Goal: Information Seeking & Learning: Find specific fact

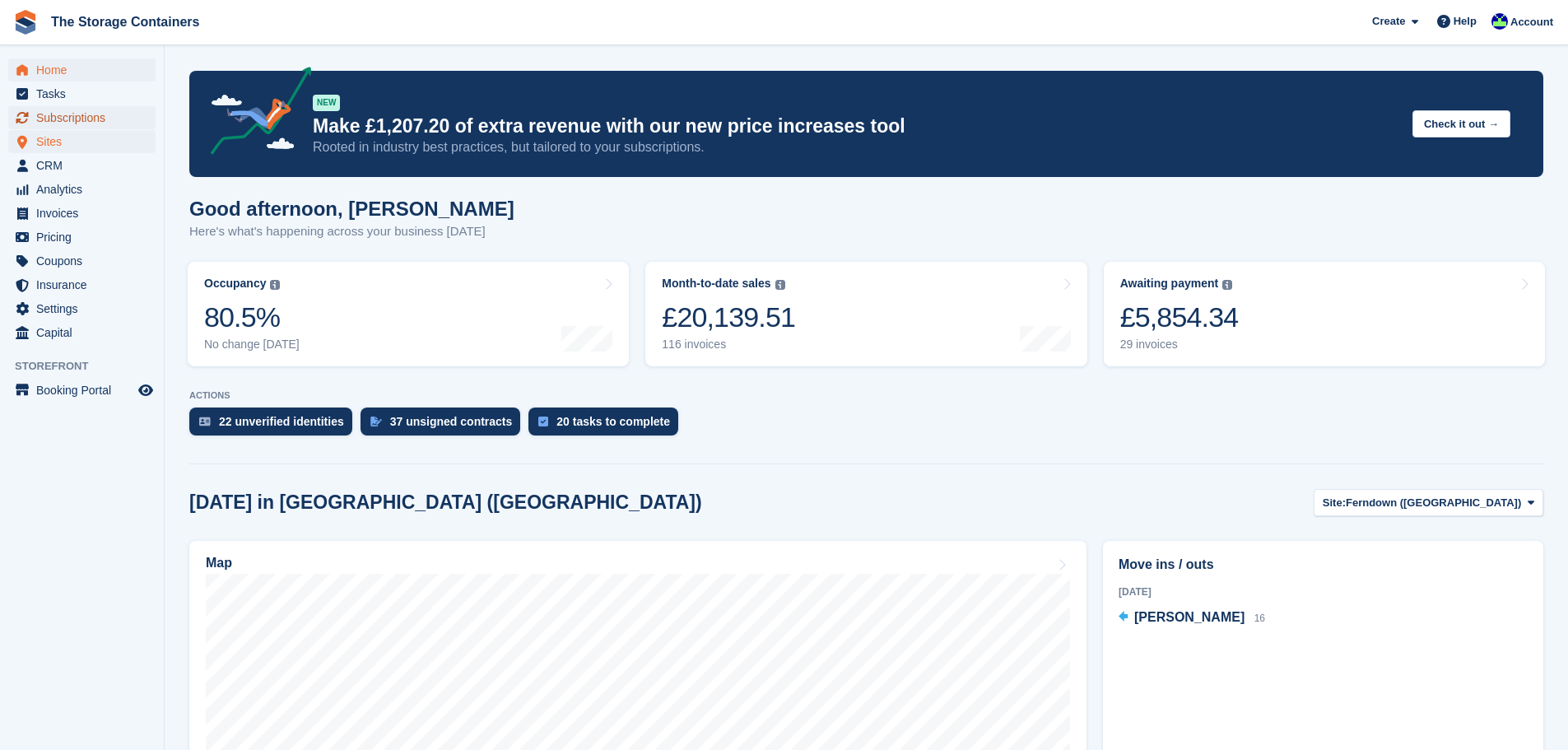
click at [85, 121] on span "Subscriptions" at bounding box center [85, 117] width 98 height 23
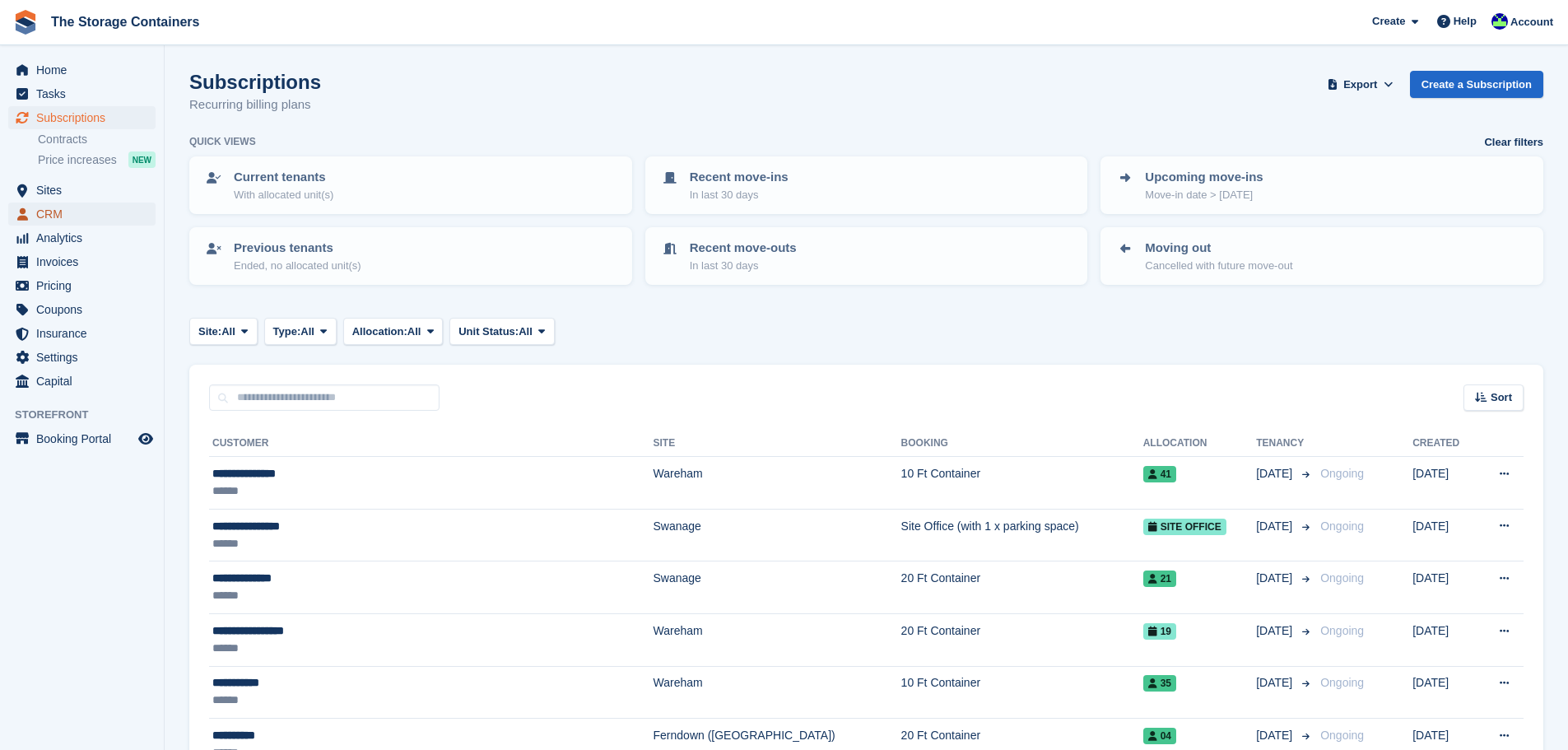
click at [92, 212] on span "CRM" at bounding box center [85, 213] width 98 height 23
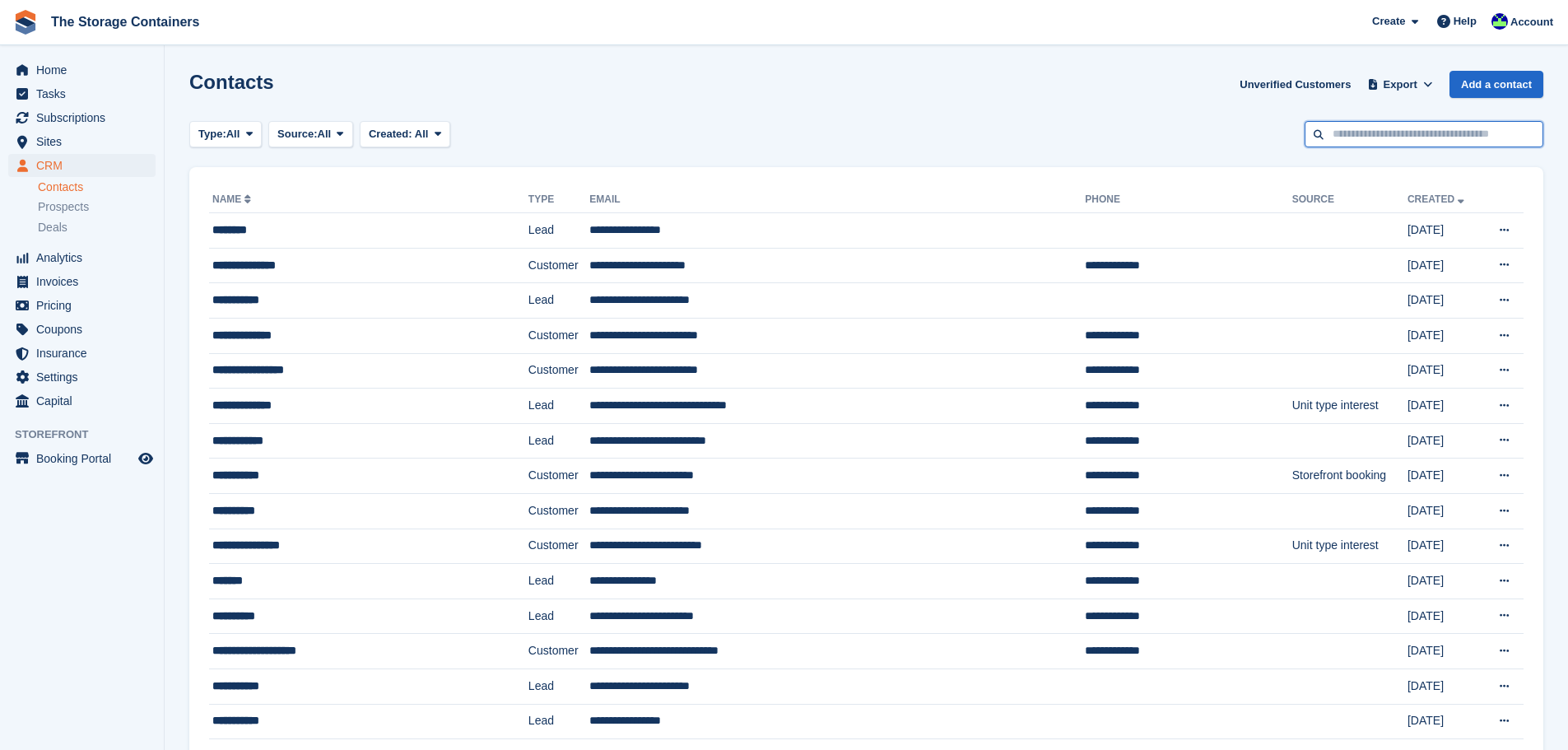
click at [1380, 128] on input "text" at bounding box center [1423, 134] width 238 height 27
type input "*****"
